Goal: Task Accomplishment & Management: Use online tool/utility

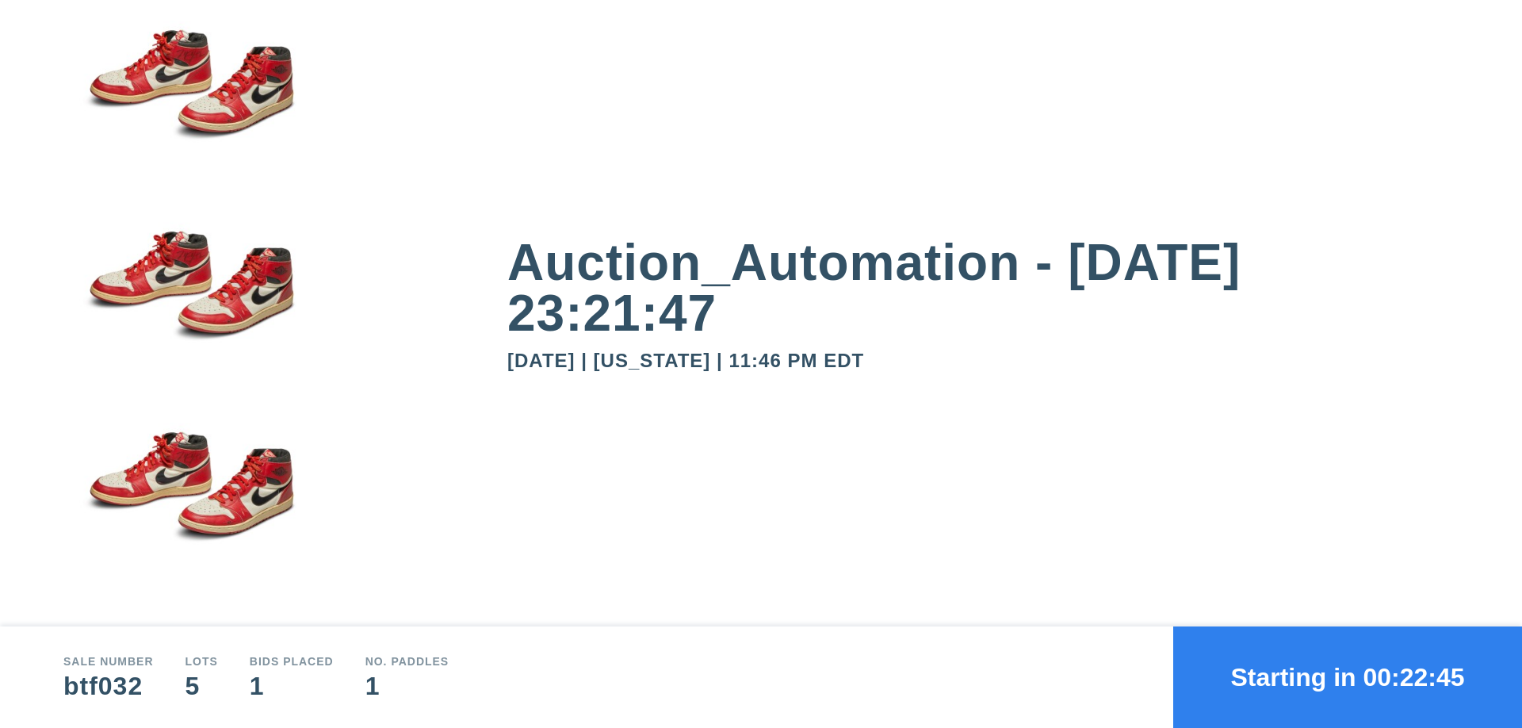
click at [1348, 677] on button "Starting in 00:22:45" at bounding box center [1348, 676] width 349 height 101
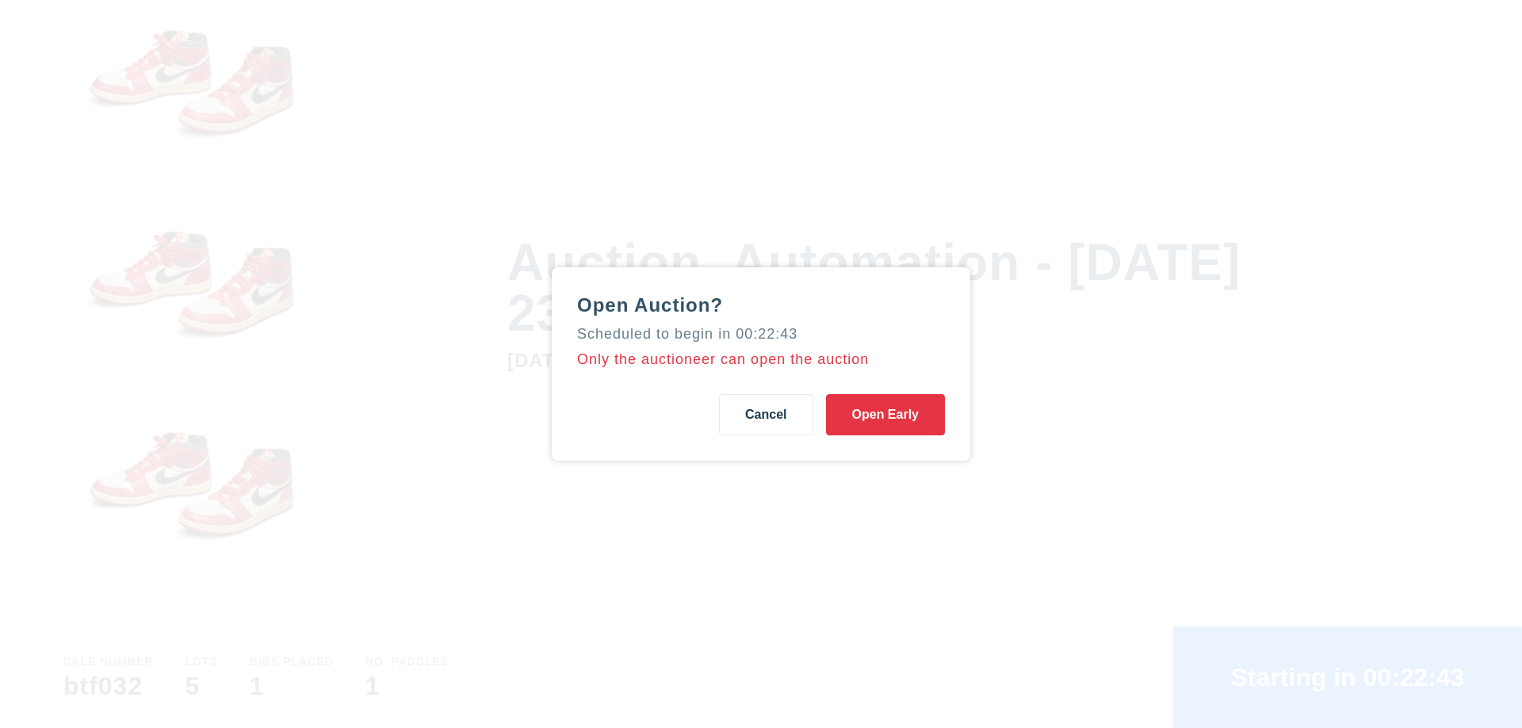
click at [886, 415] on button "Open Early" at bounding box center [885, 414] width 119 height 41
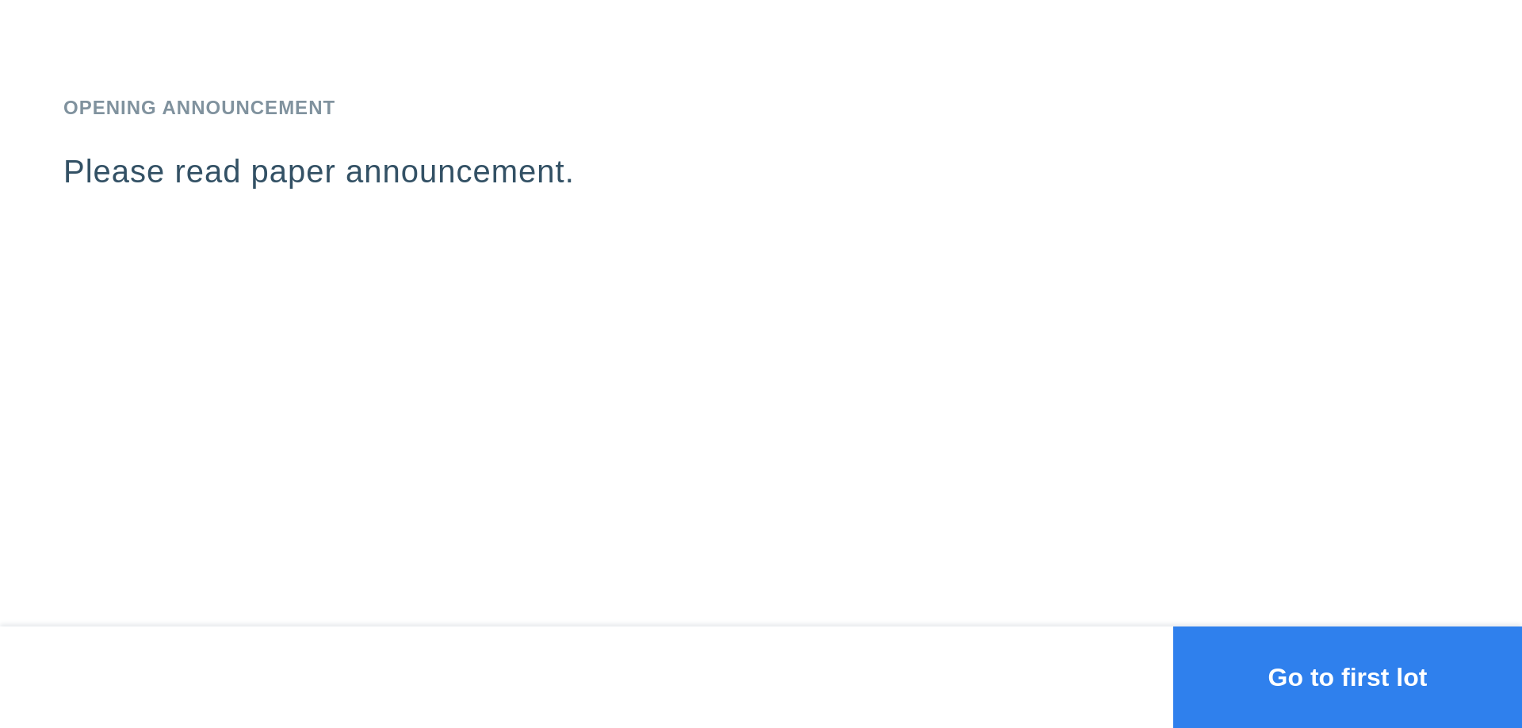
click at [1348, 677] on button "Go to first lot" at bounding box center [1348, 676] width 349 height 101
